Goal: Task Accomplishment & Management: Complete application form

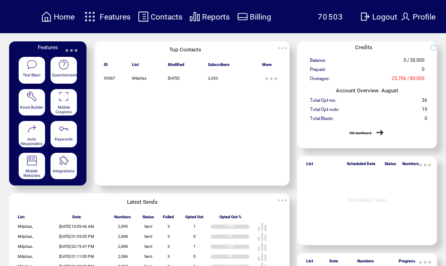
click at [115, 15] on span "Features" at bounding box center [115, 16] width 31 height 9
click at [114, 10] on table "Features" at bounding box center [106, 17] width 51 height 18
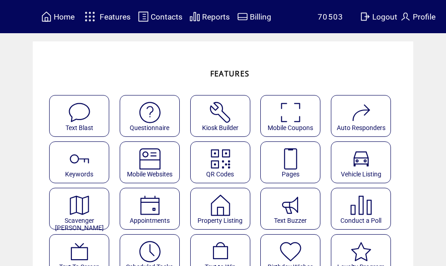
click at [293, 161] on img at bounding box center [291, 159] width 24 height 24
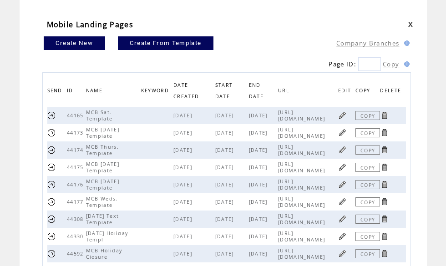
scroll to position [45, 0]
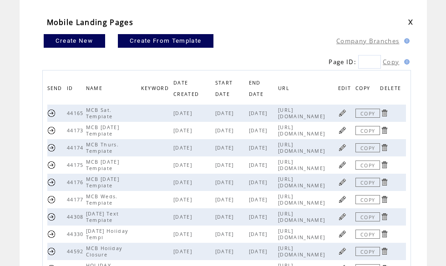
click at [345, 146] on link at bounding box center [342, 147] width 9 height 9
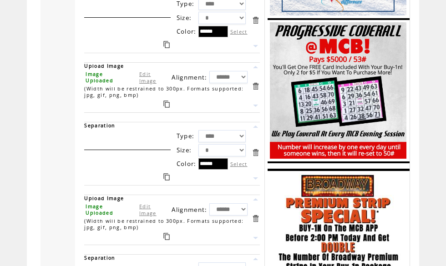
scroll to position [681, 0]
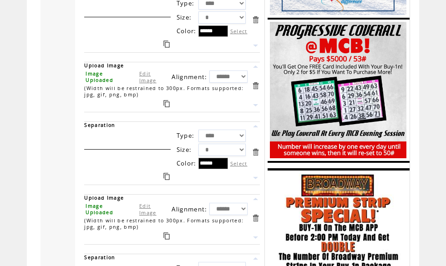
click at [143, 84] on link "Edit Image" at bounding box center [147, 77] width 17 height 14
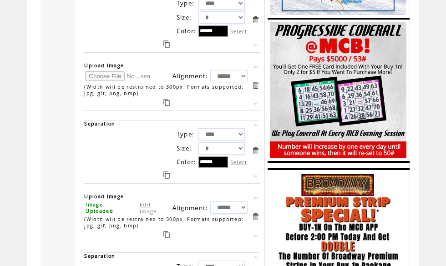
click at [104, 81] on input "file" at bounding box center [119, 76] width 68 height 10
type input "**********"
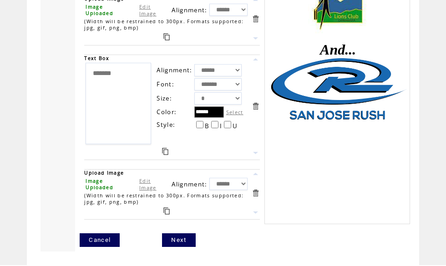
scroll to position [1538, 0]
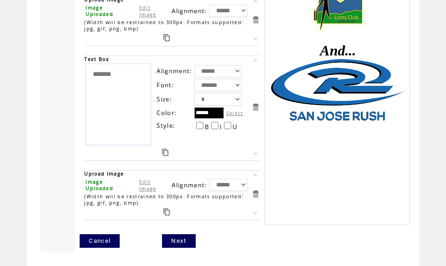
click at [179, 248] on link "Next" at bounding box center [178, 242] width 33 height 14
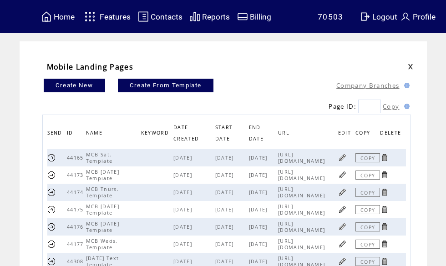
click at [344, 173] on link at bounding box center [342, 175] width 9 height 9
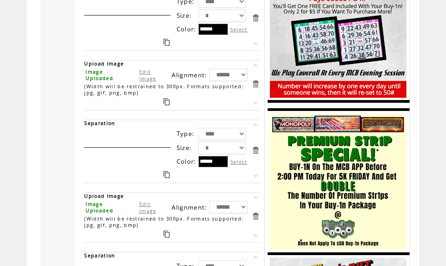
scroll to position [685, 0]
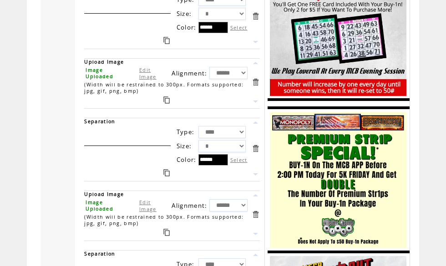
click at [147, 80] on link "Edit Image" at bounding box center [147, 73] width 17 height 14
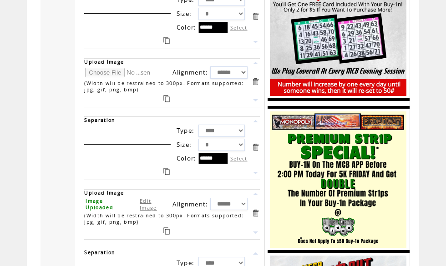
click at [104, 77] on input "file" at bounding box center [119, 73] width 68 height 10
type input "**********"
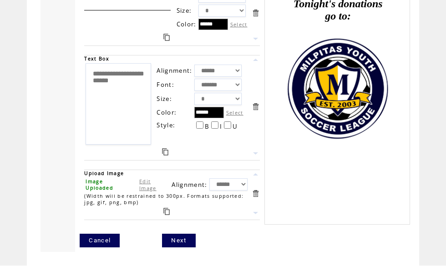
scroll to position [1264, 0]
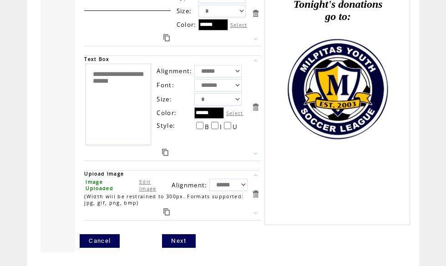
click at [174, 238] on link "Next" at bounding box center [178, 242] width 33 height 14
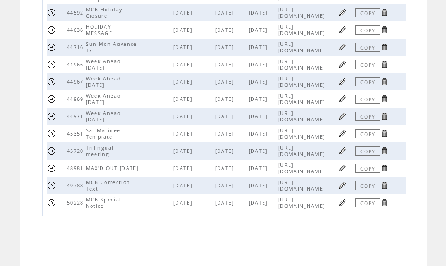
scroll to position [301, 0]
click at [346, 173] on link at bounding box center [342, 168] width 9 height 9
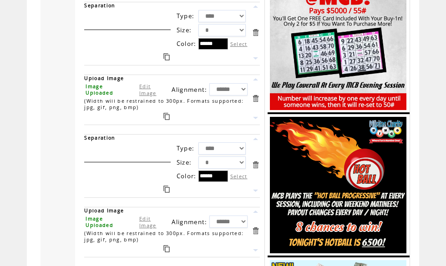
scroll to position [1440, 0]
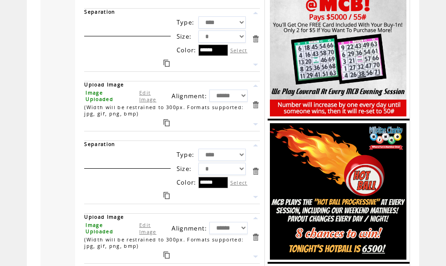
click at [145, 103] on link "Edit Image" at bounding box center [147, 96] width 17 height 14
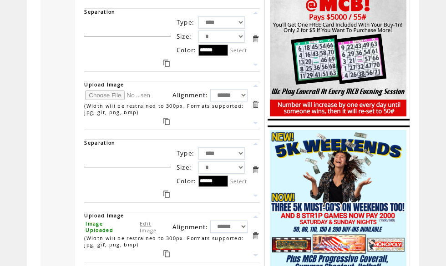
click at [107, 100] on input "file" at bounding box center [119, 96] width 68 height 10
type input "**********"
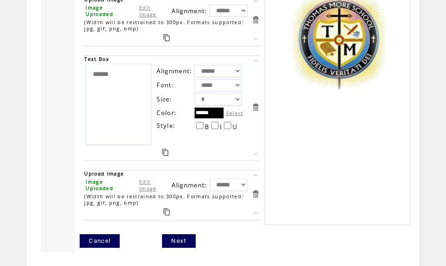
scroll to position [1928, 0]
click at [180, 248] on link "Next" at bounding box center [178, 242] width 33 height 14
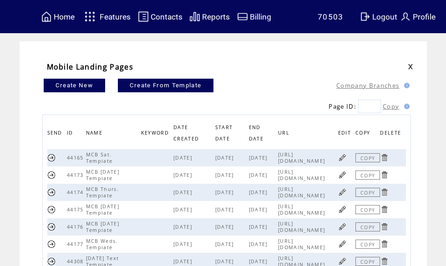
click at [60, 12] on span "Home" at bounding box center [64, 16] width 21 height 9
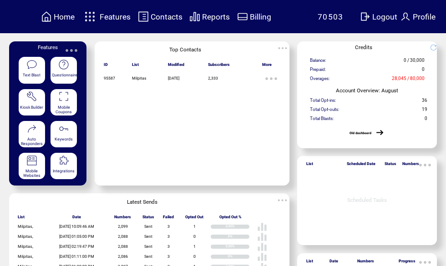
click at [116, 12] on span "Features" at bounding box center [115, 16] width 31 height 9
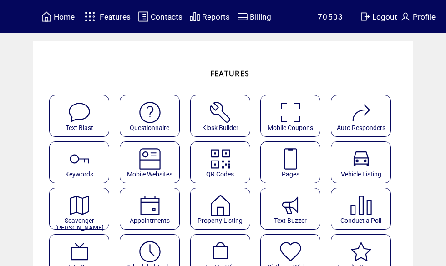
click at [153, 165] on img at bounding box center [150, 159] width 24 height 24
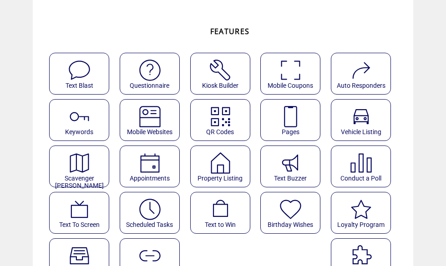
click at [147, 209] on img at bounding box center [150, 210] width 24 height 24
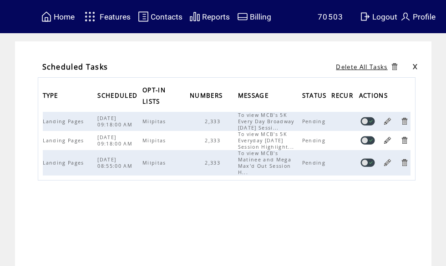
click at [390, 167] on link at bounding box center [387, 162] width 9 height 9
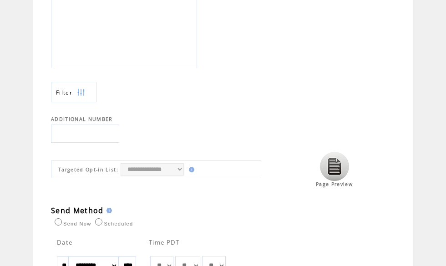
scroll to position [327, 0]
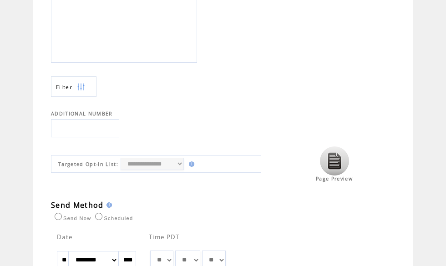
click at [335, 168] on img at bounding box center [334, 161] width 29 height 29
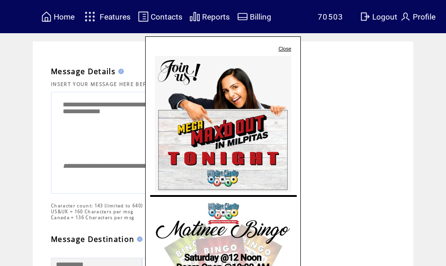
click at [285, 47] on link "Close" at bounding box center [285, 48] width 13 height 5
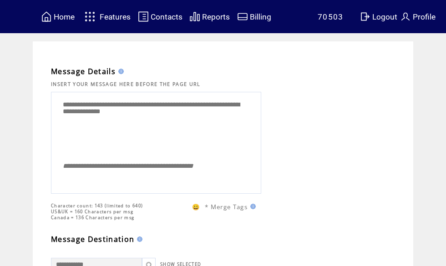
click at [62, 13] on span "Home" at bounding box center [64, 16] width 21 height 9
